Goal: Browse casually

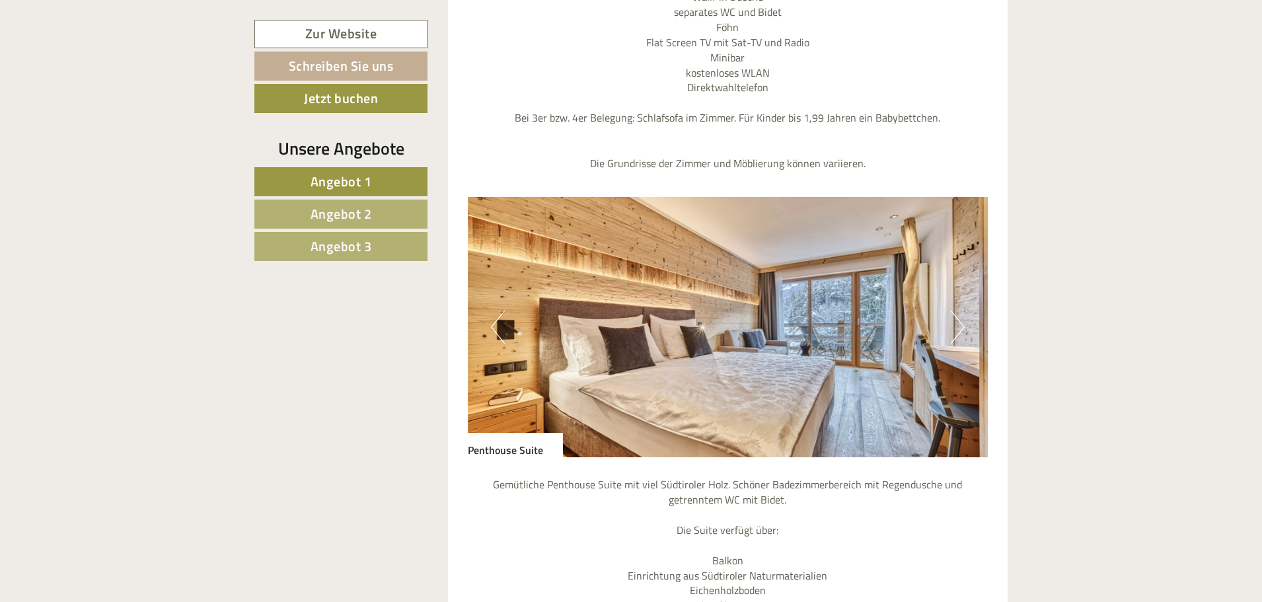
scroll to position [4954, 0]
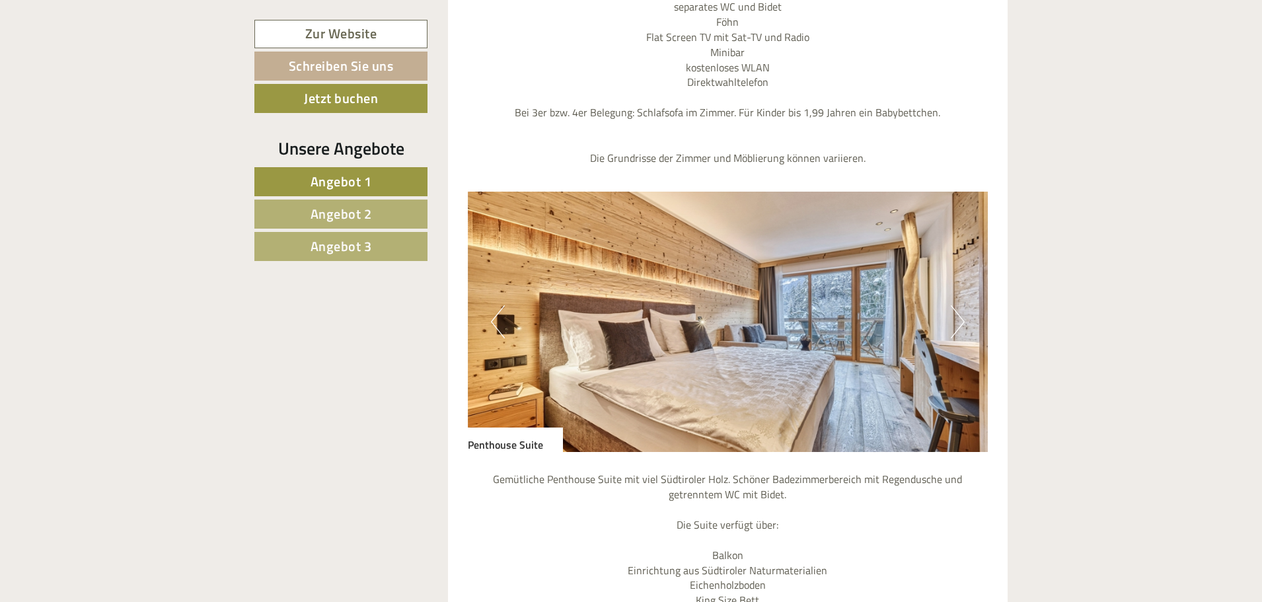
click at [956, 305] on button "Next" at bounding box center [958, 321] width 14 height 33
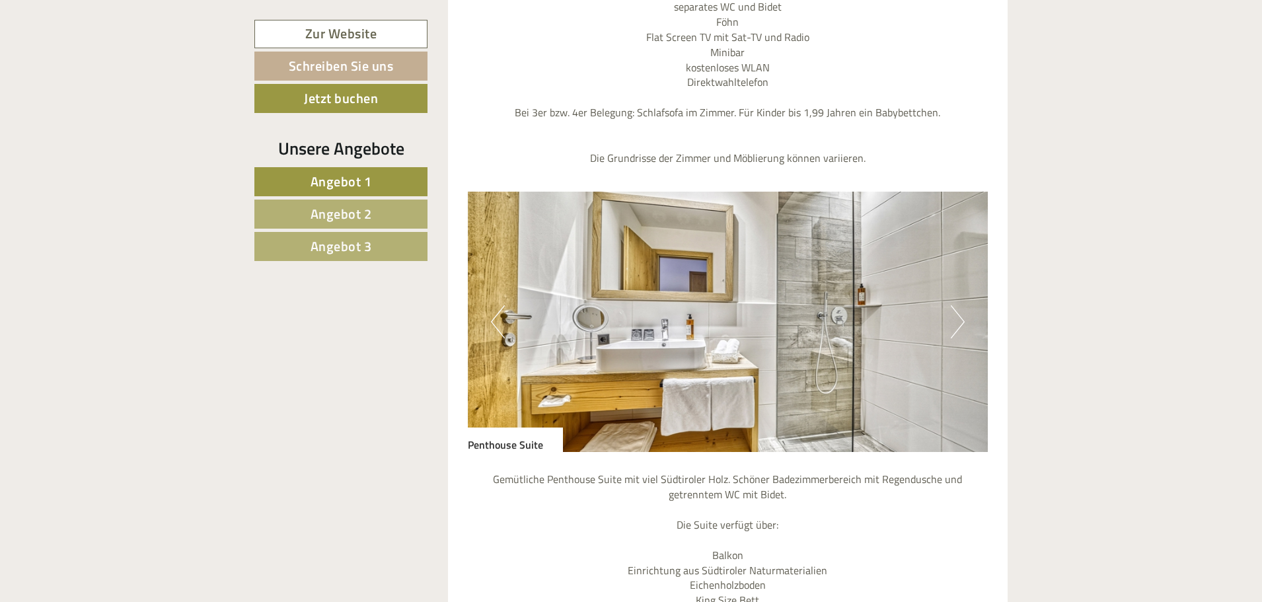
click at [956, 305] on button "Next" at bounding box center [958, 321] width 14 height 33
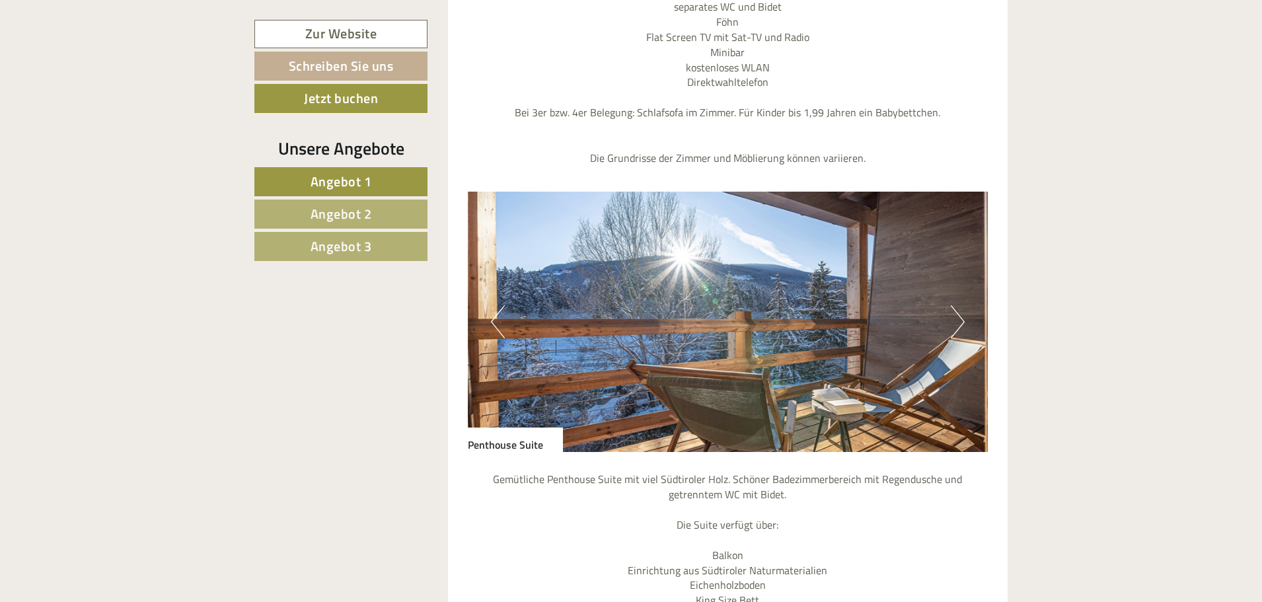
click at [956, 305] on button "Next" at bounding box center [958, 321] width 14 height 33
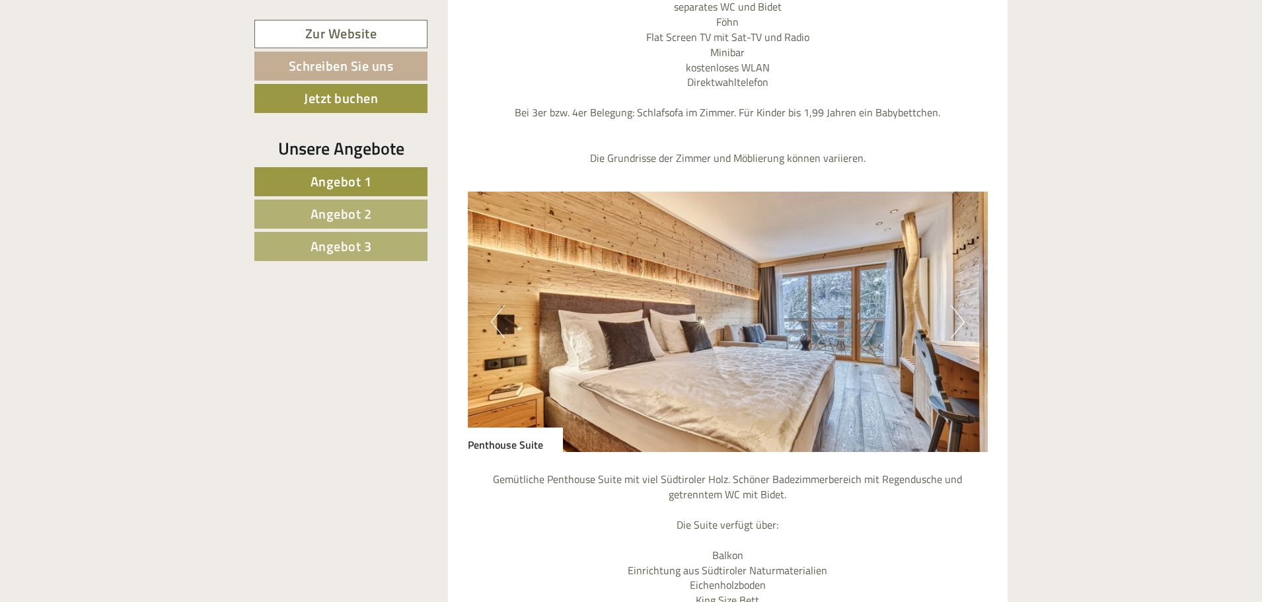
click at [956, 305] on button "Next" at bounding box center [958, 321] width 14 height 33
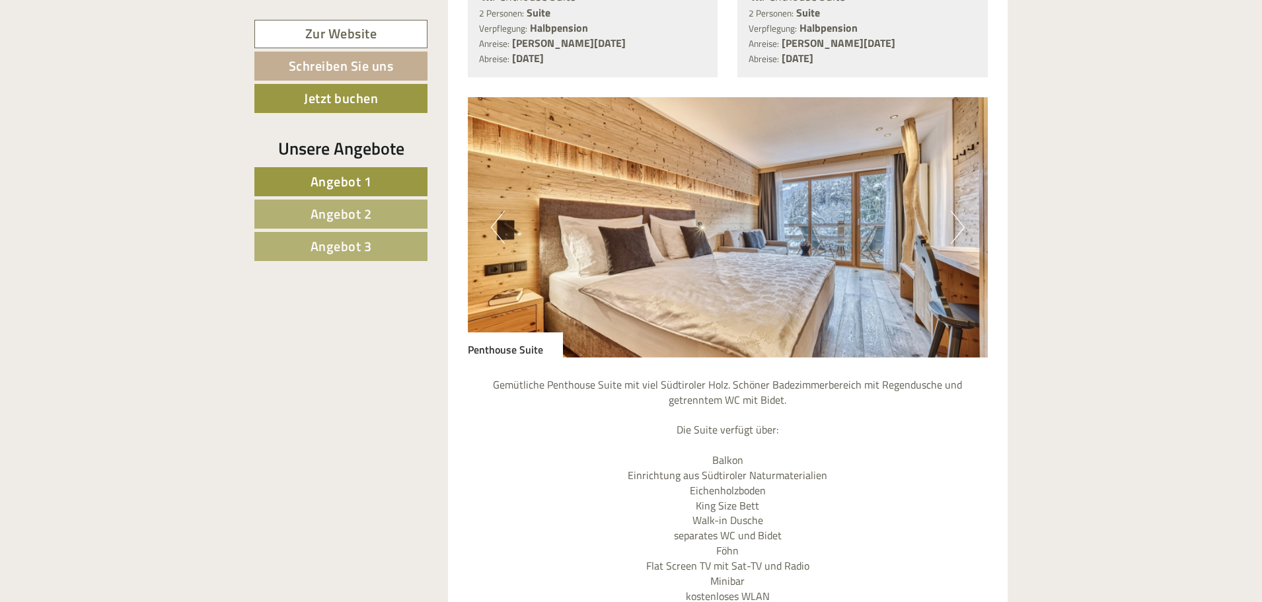
scroll to position [4359, 0]
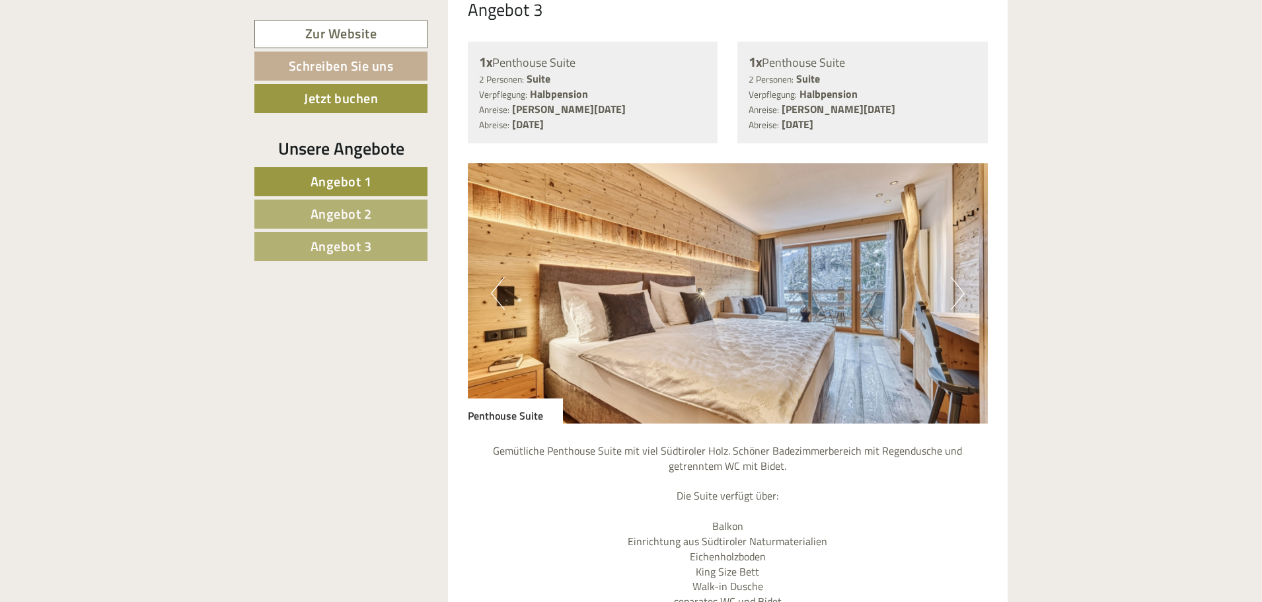
click at [952, 277] on button "Next" at bounding box center [958, 293] width 14 height 33
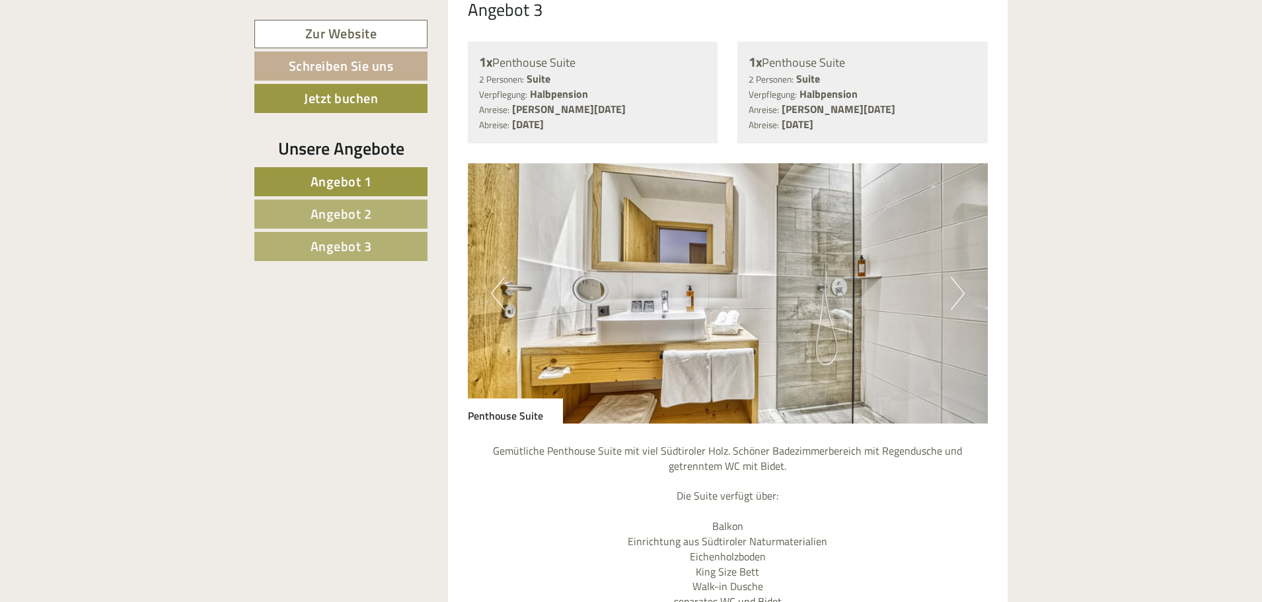
click at [952, 277] on button "Next" at bounding box center [958, 293] width 14 height 33
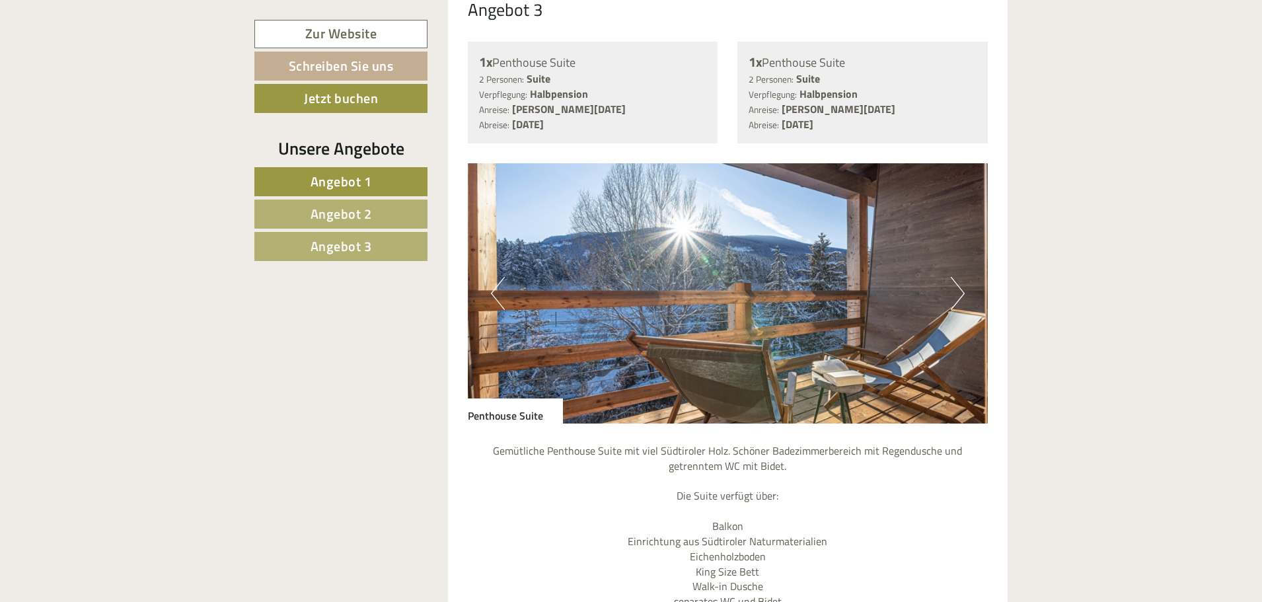
click at [952, 277] on button "Next" at bounding box center [958, 293] width 14 height 33
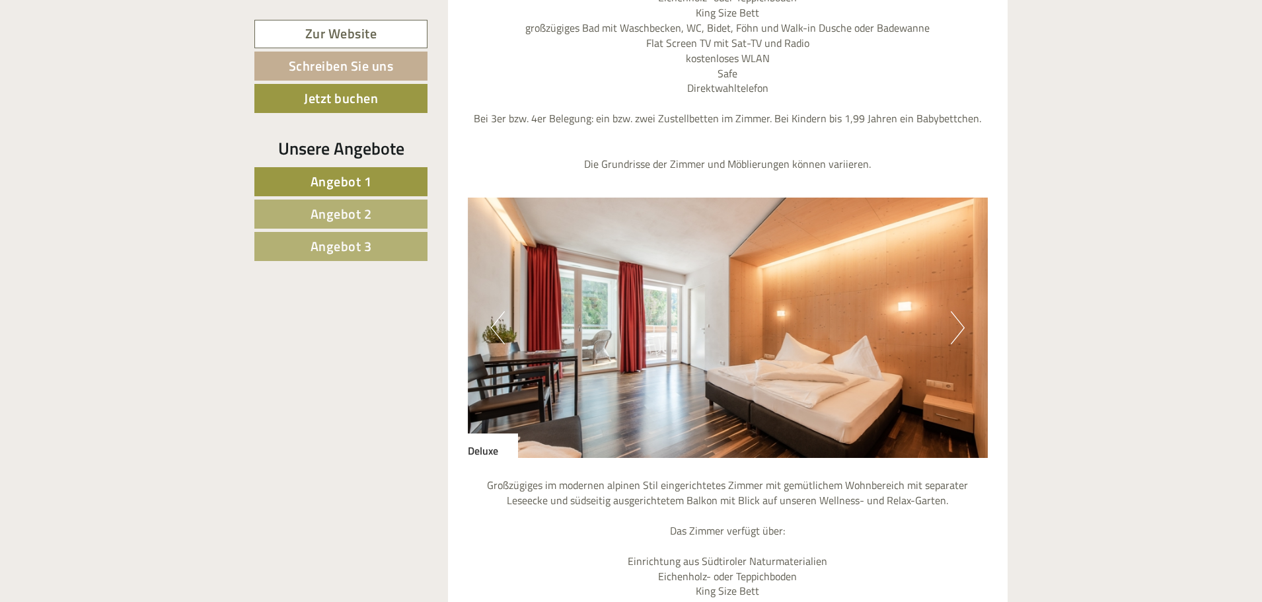
scroll to position [3170, 0]
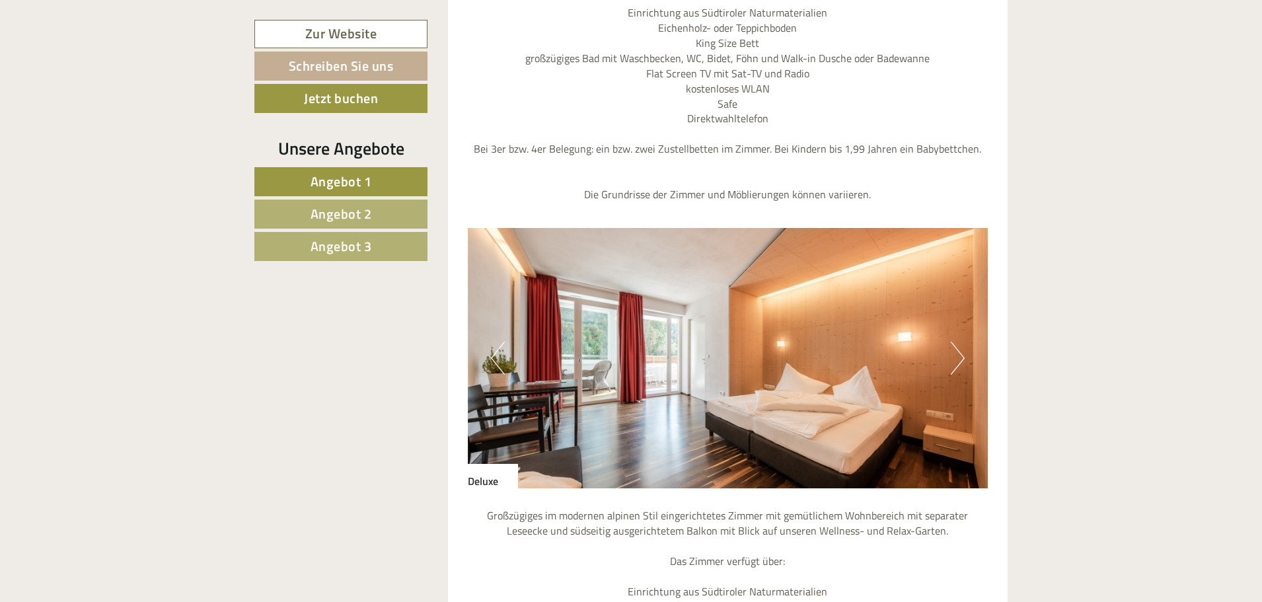
click at [958, 342] on button "Next" at bounding box center [958, 358] width 14 height 33
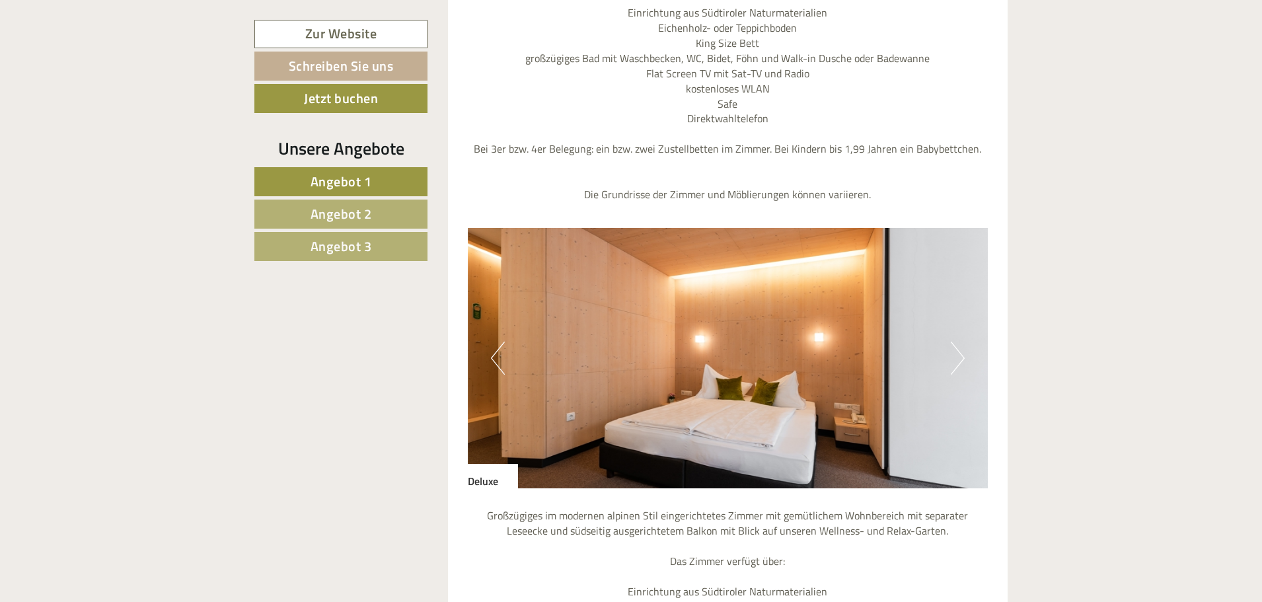
click at [958, 342] on button "Next" at bounding box center [958, 358] width 14 height 33
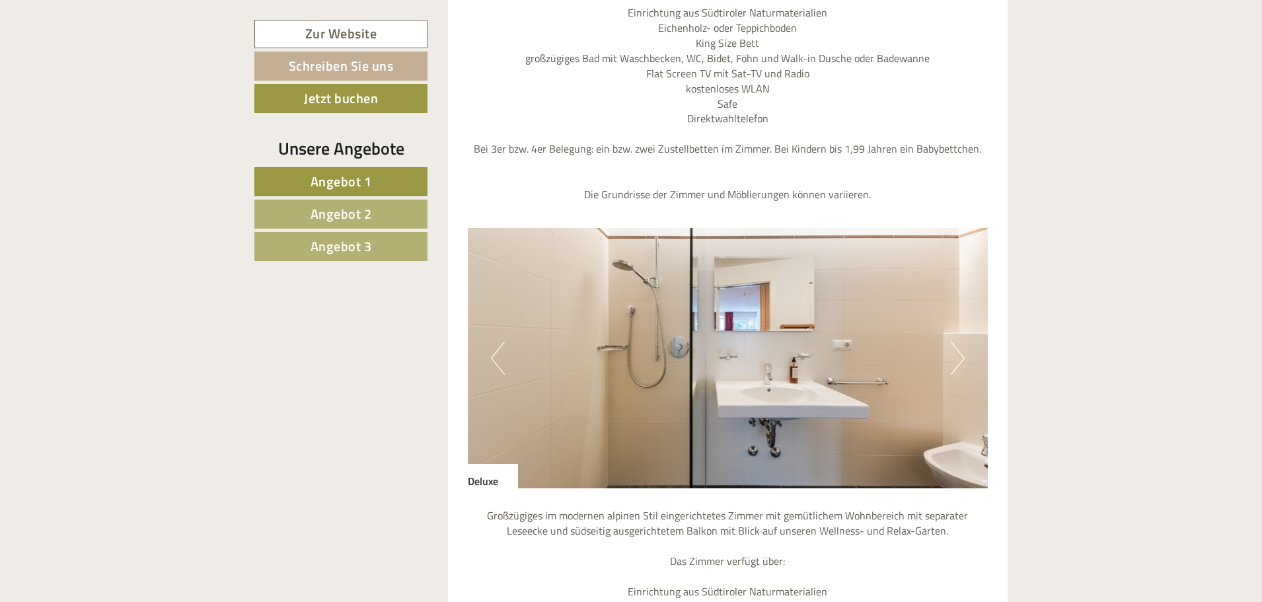
click at [958, 342] on button "Next" at bounding box center [958, 358] width 14 height 33
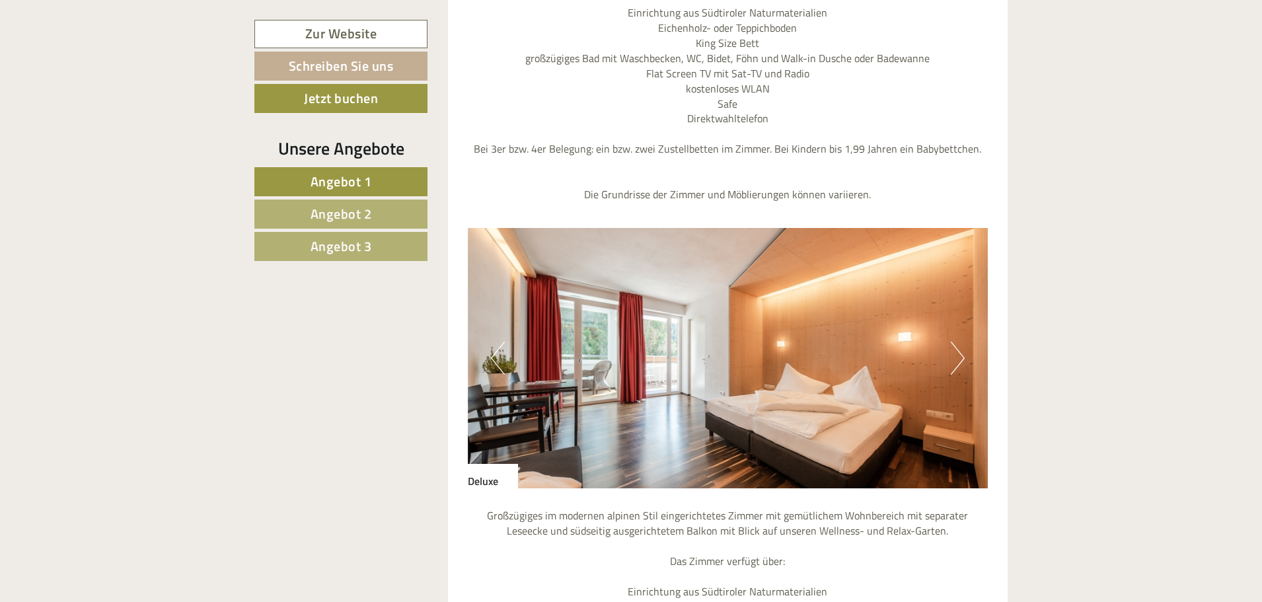
click at [958, 342] on button "Next" at bounding box center [958, 358] width 14 height 33
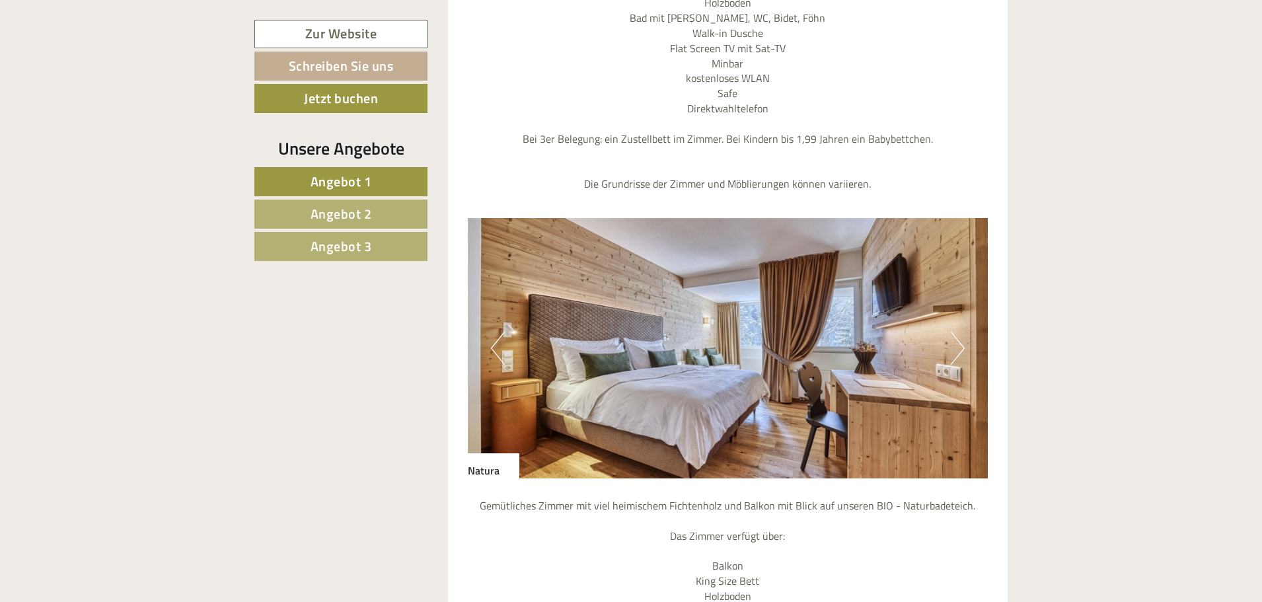
scroll to position [1451, 0]
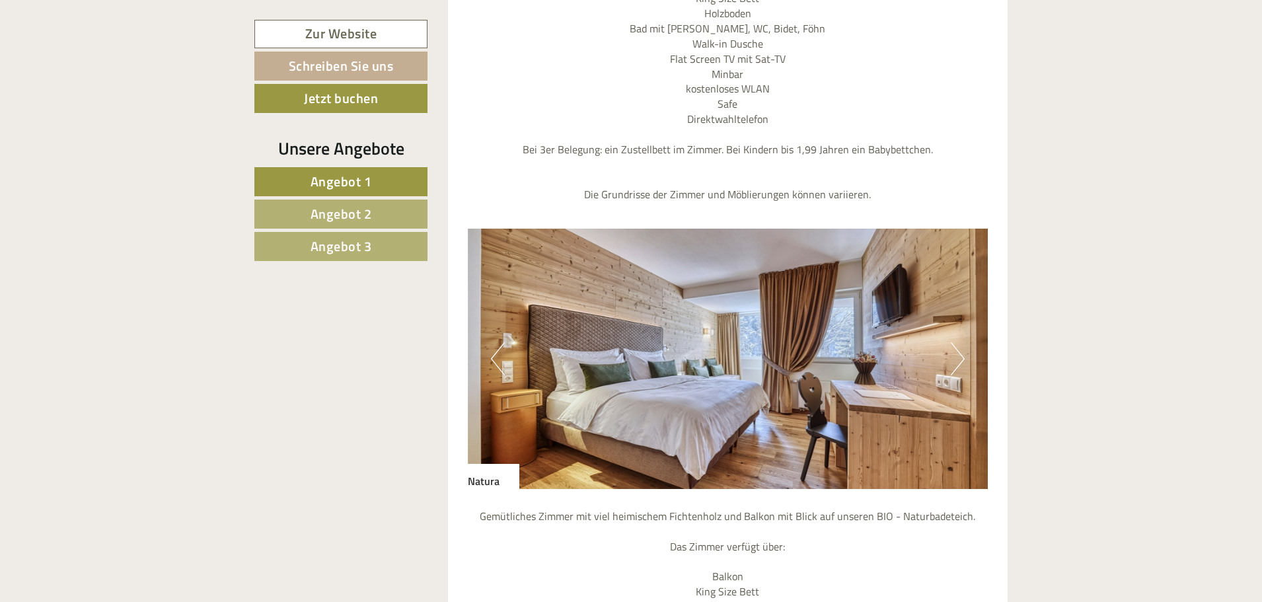
click at [968, 324] on img at bounding box center [728, 359] width 521 height 260
click at [958, 342] on button "Next" at bounding box center [958, 358] width 14 height 33
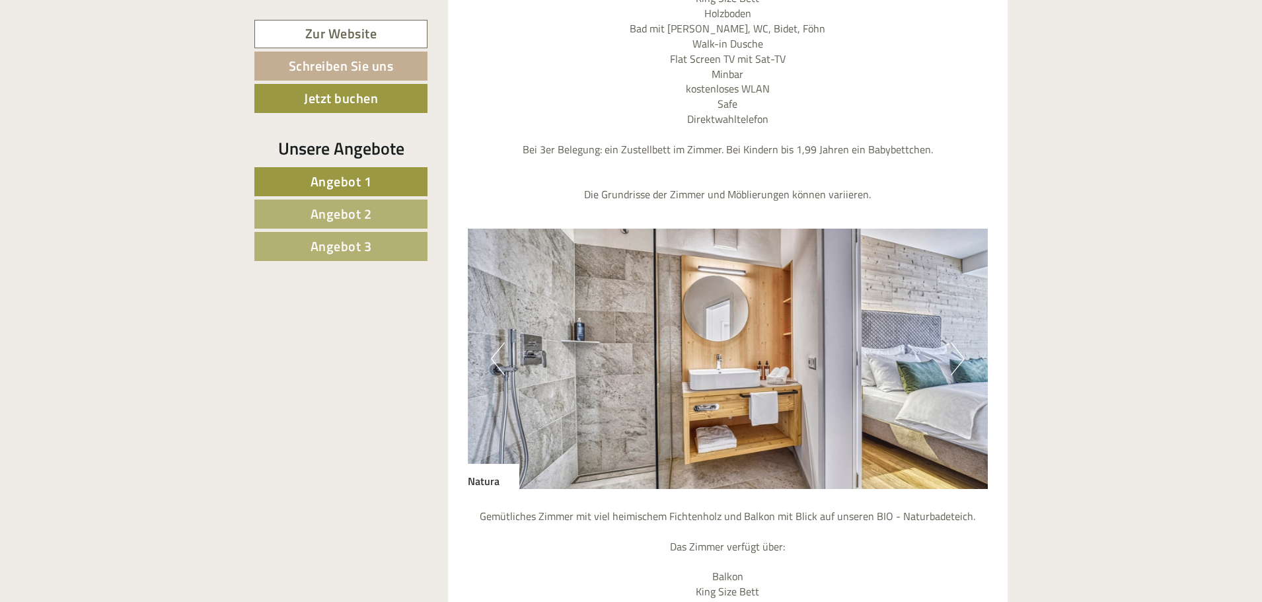
click at [958, 342] on button "Next" at bounding box center [958, 358] width 14 height 33
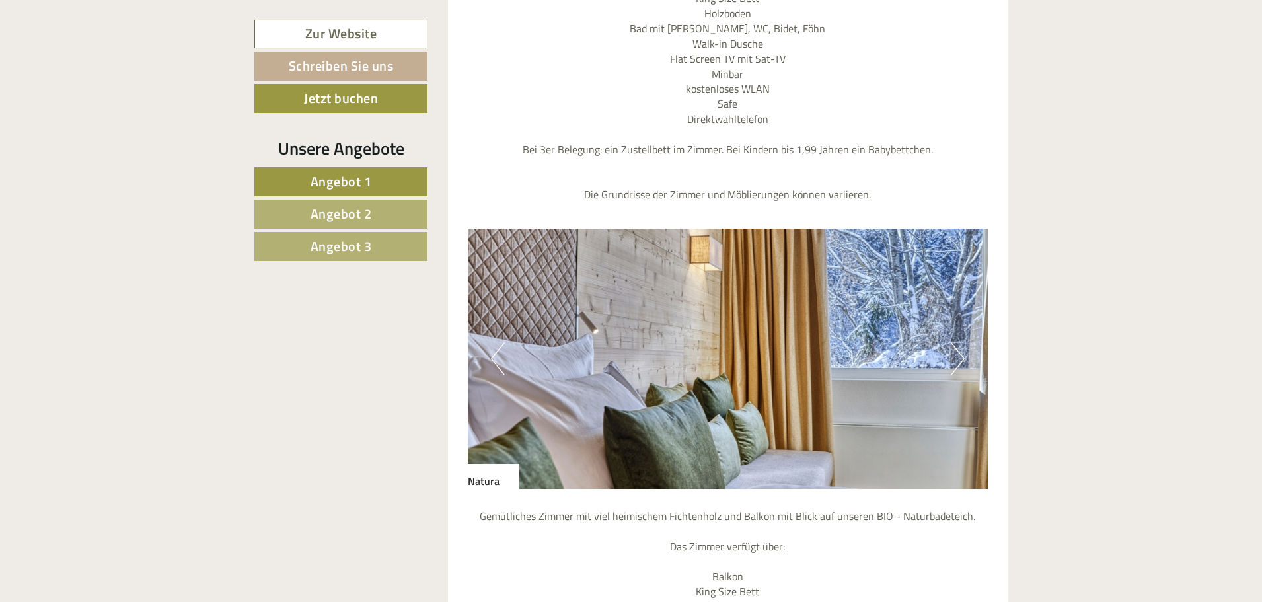
click at [958, 342] on button "Next" at bounding box center [958, 358] width 14 height 33
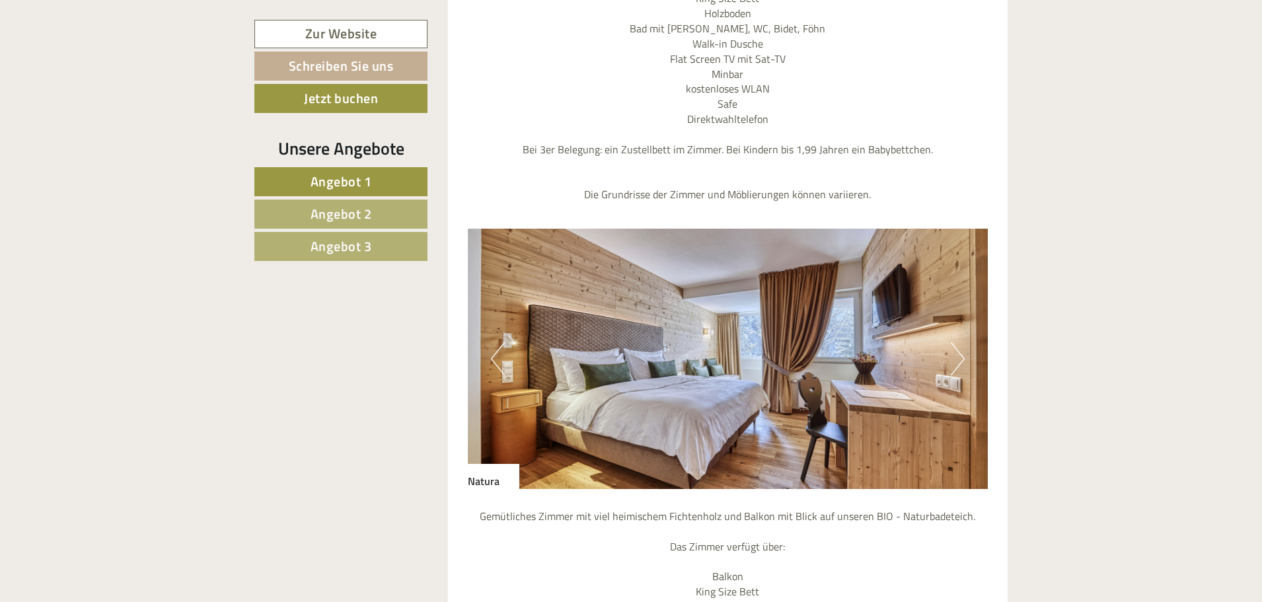
click at [958, 342] on button "Next" at bounding box center [958, 358] width 14 height 33
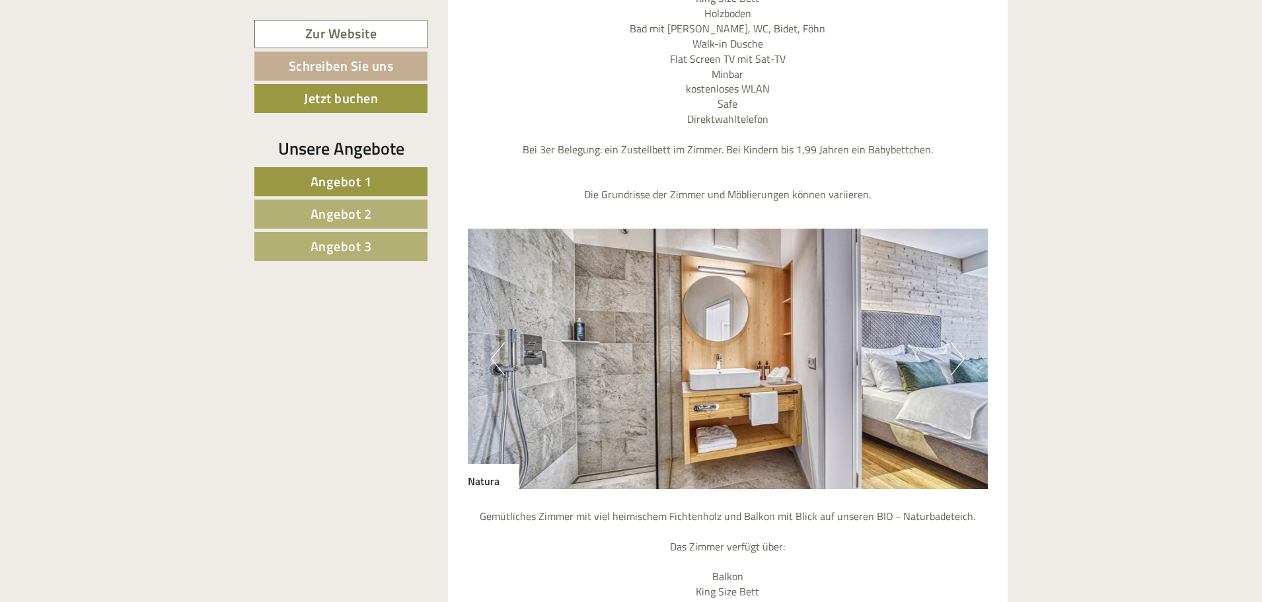
click at [958, 342] on button "Next" at bounding box center [958, 358] width 14 height 33
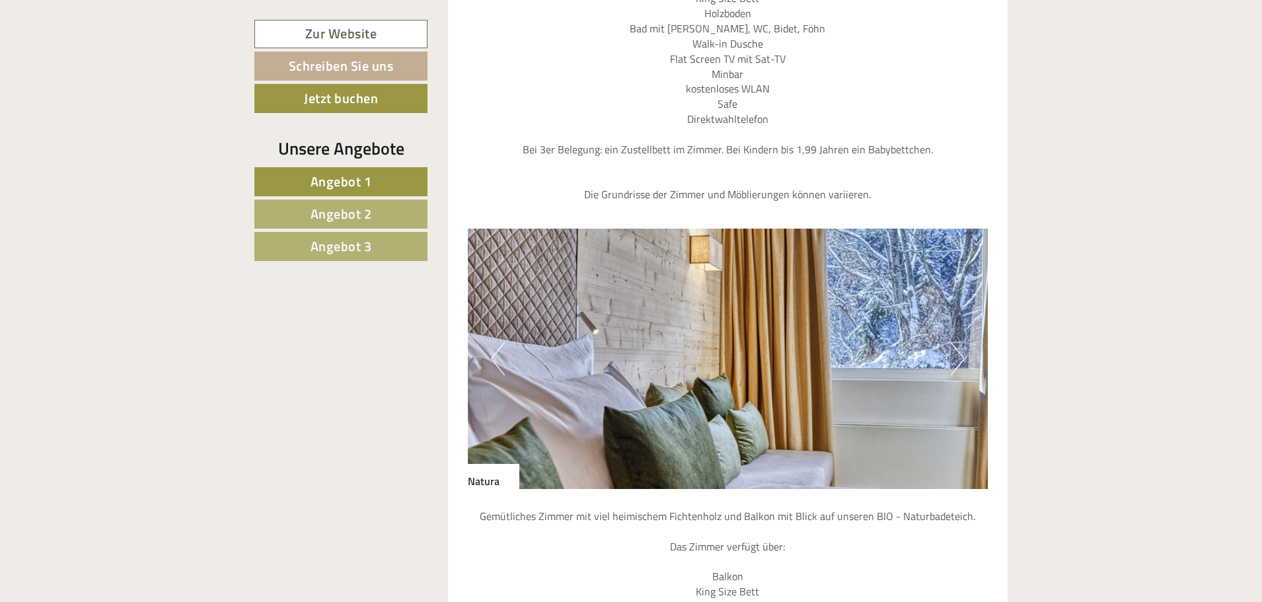
click at [958, 342] on button "Next" at bounding box center [958, 358] width 14 height 33
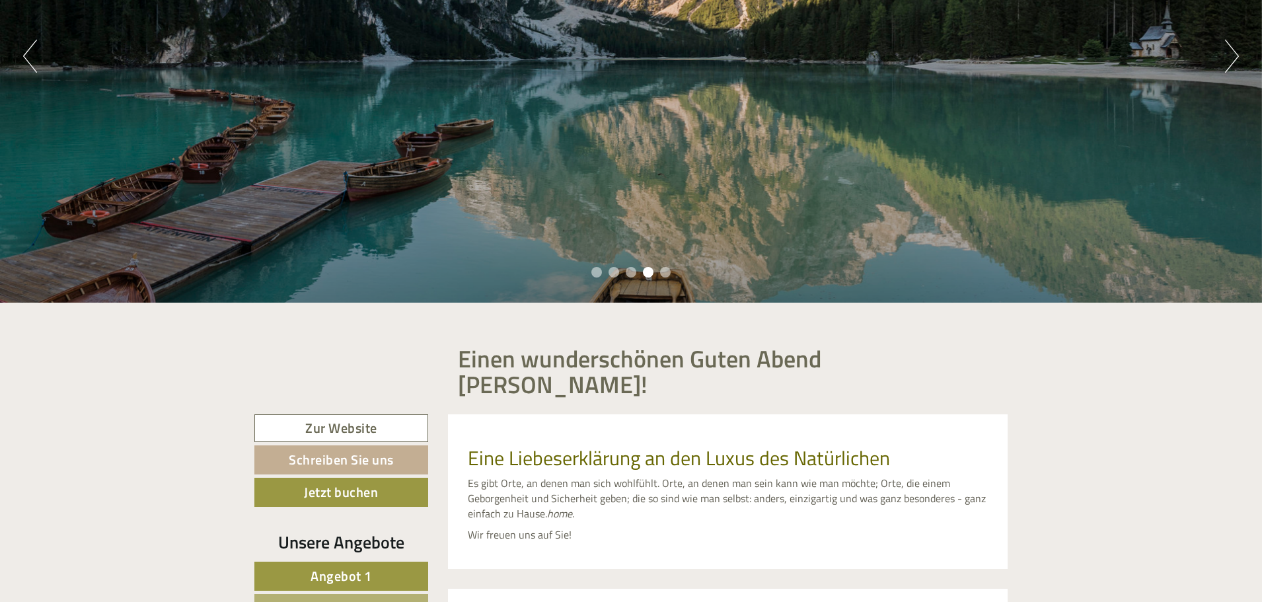
scroll to position [0, 0]
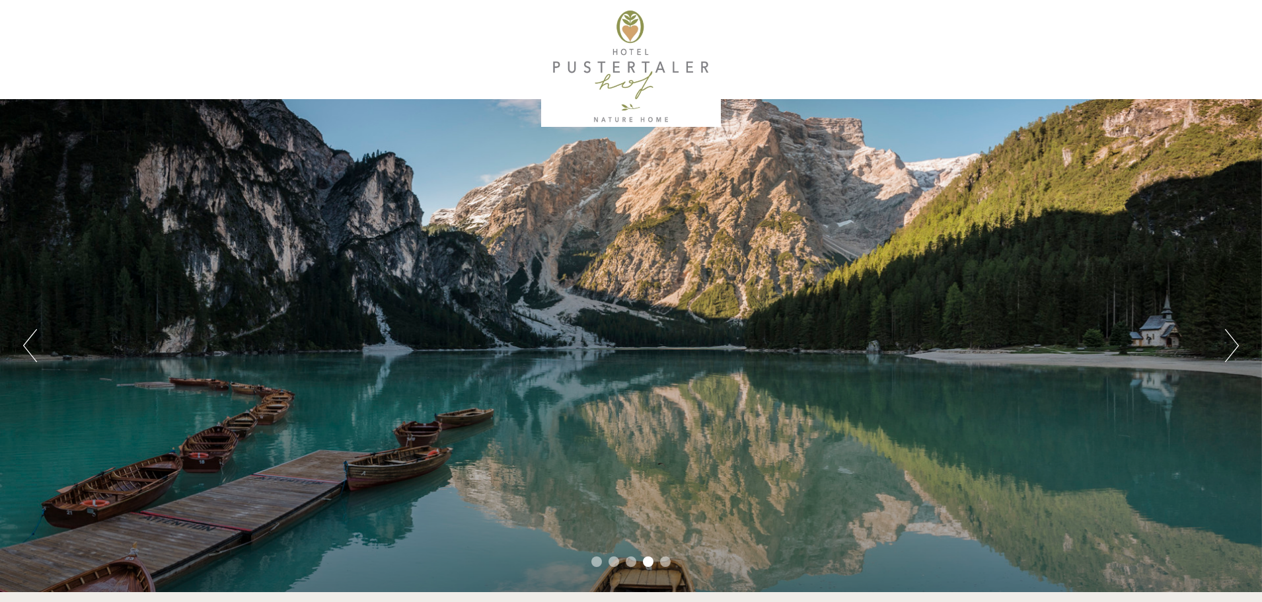
click at [618, 49] on div at bounding box center [631, 67] width 740 height 120
click at [650, 61] on div at bounding box center [631, 67] width 740 height 120
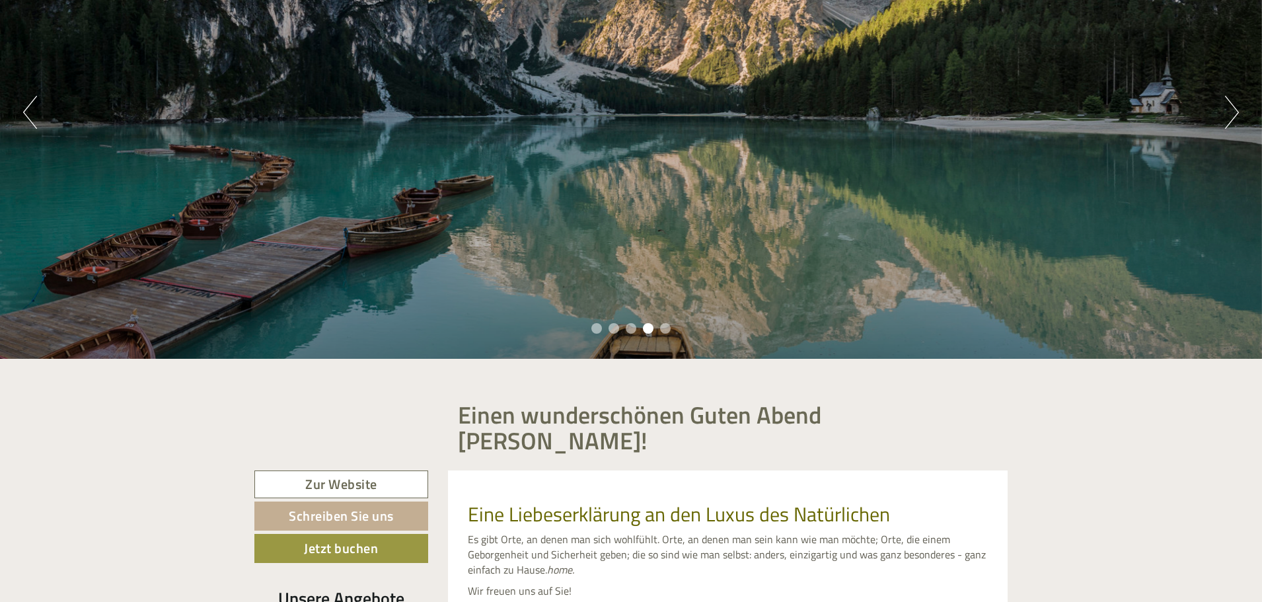
scroll to position [330, 0]
